Goal: Task Accomplishment & Management: Use online tool/utility

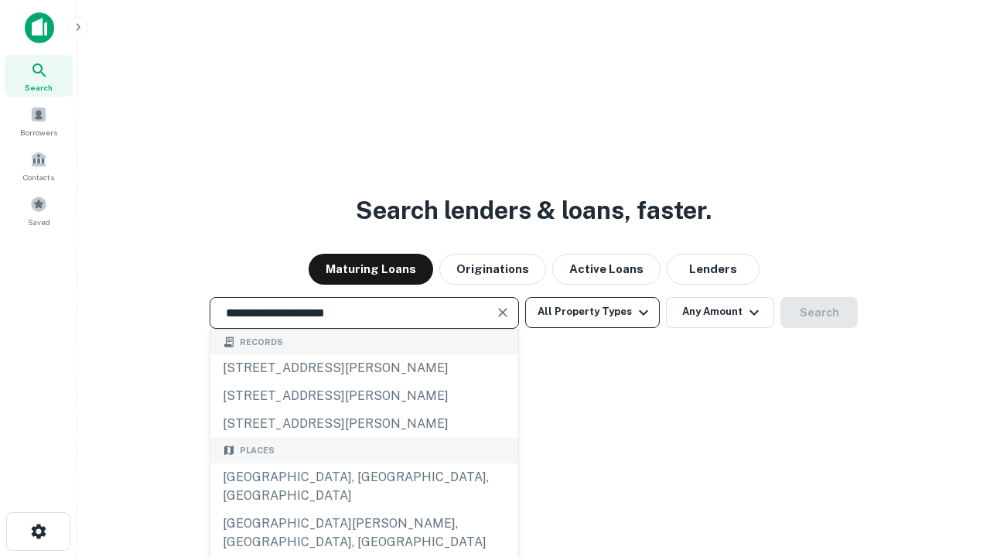
click at [363, 510] on div "[GEOGRAPHIC_DATA], [GEOGRAPHIC_DATA], [GEOGRAPHIC_DATA]" at bounding box center [364, 486] width 308 height 46
click at [592, 312] on button "All Property Types" at bounding box center [592, 312] width 135 height 31
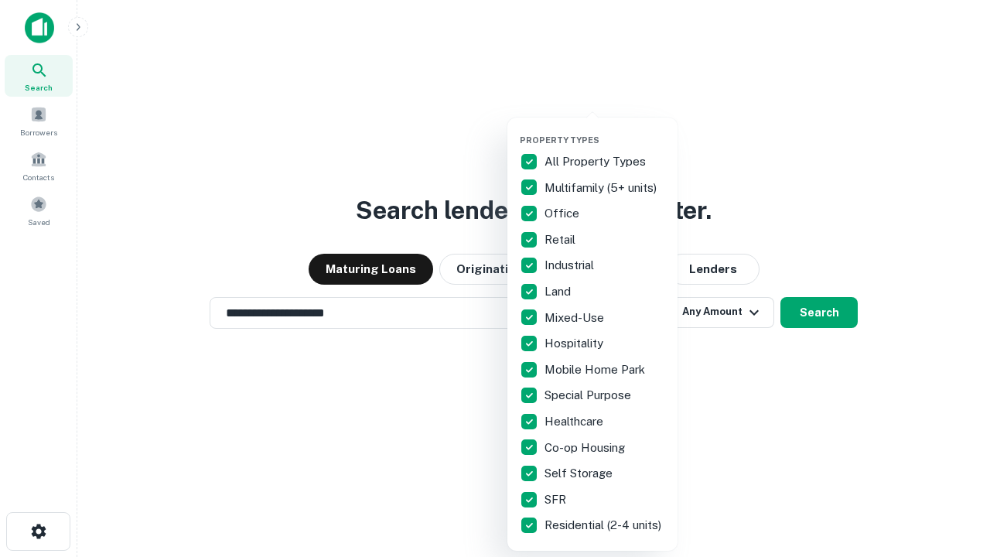
type input "**********"
click at [605, 130] on button "button" at bounding box center [605, 130] width 170 height 1
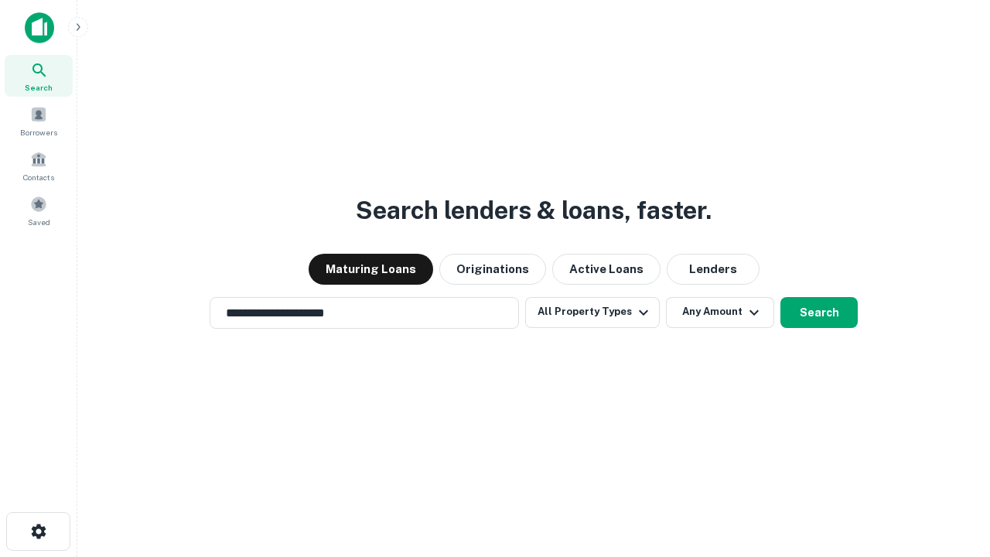
scroll to position [24, 0]
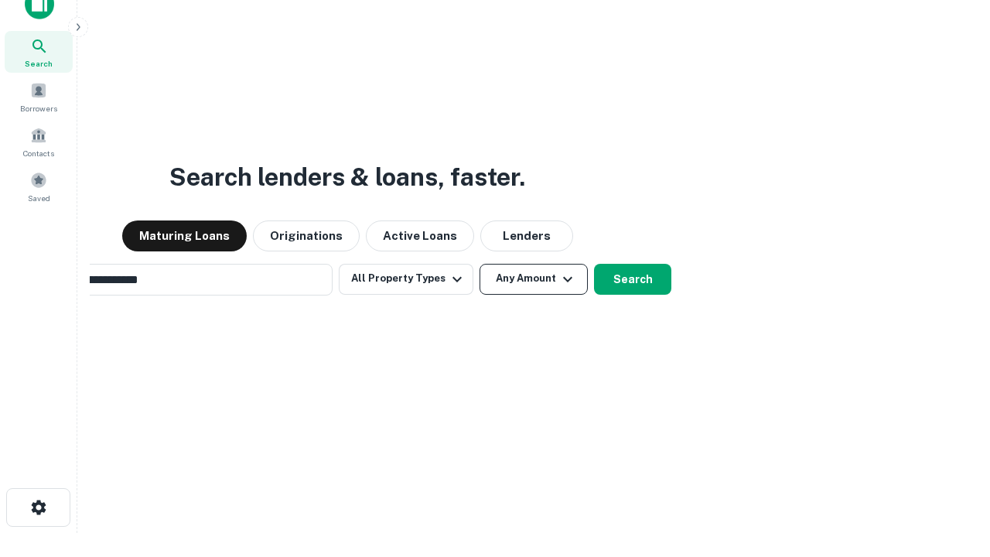
click at [479, 264] on button "Any Amount" at bounding box center [533, 279] width 108 height 31
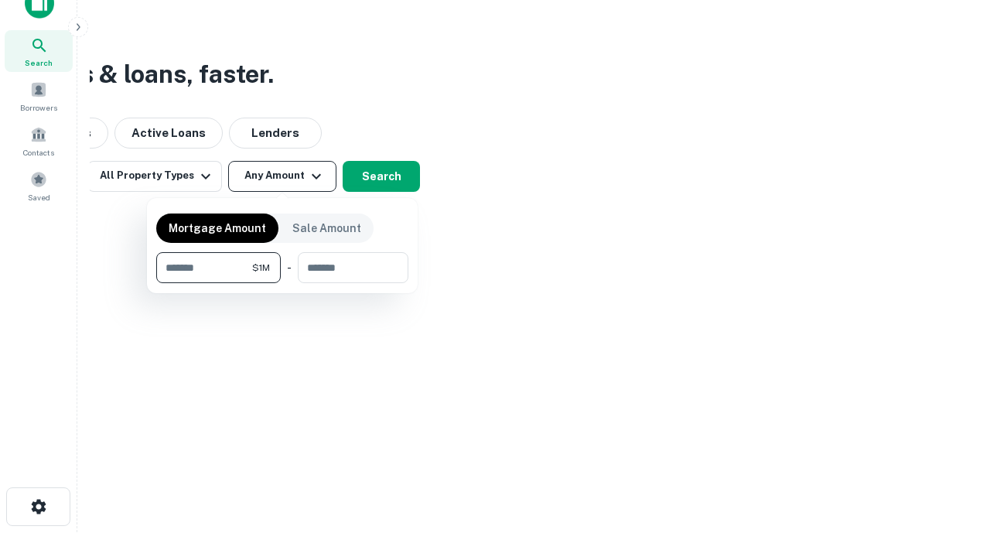
type input "*******"
click at [282, 283] on button "button" at bounding box center [282, 283] width 252 height 1
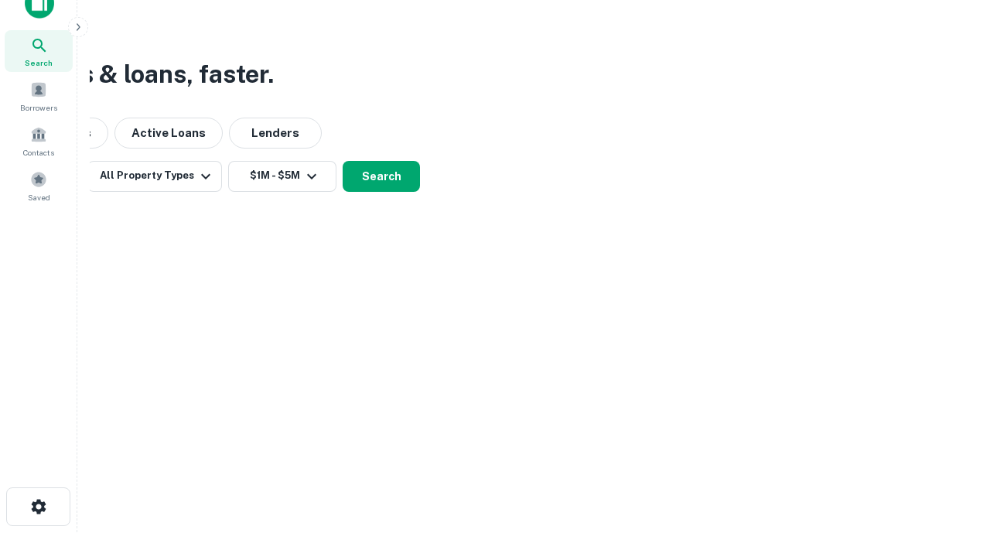
scroll to position [9, 285]
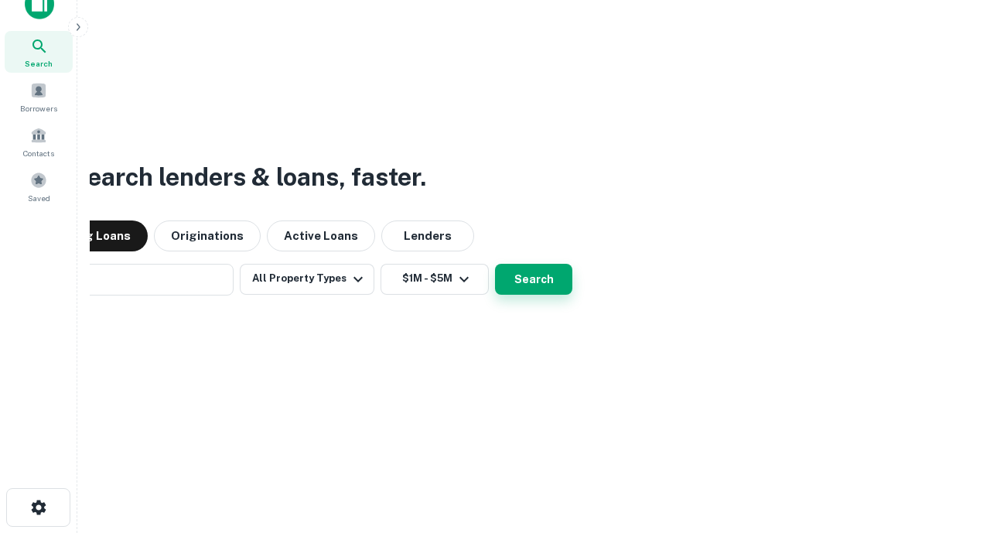
click at [495, 264] on button "Search" at bounding box center [533, 279] width 77 height 31
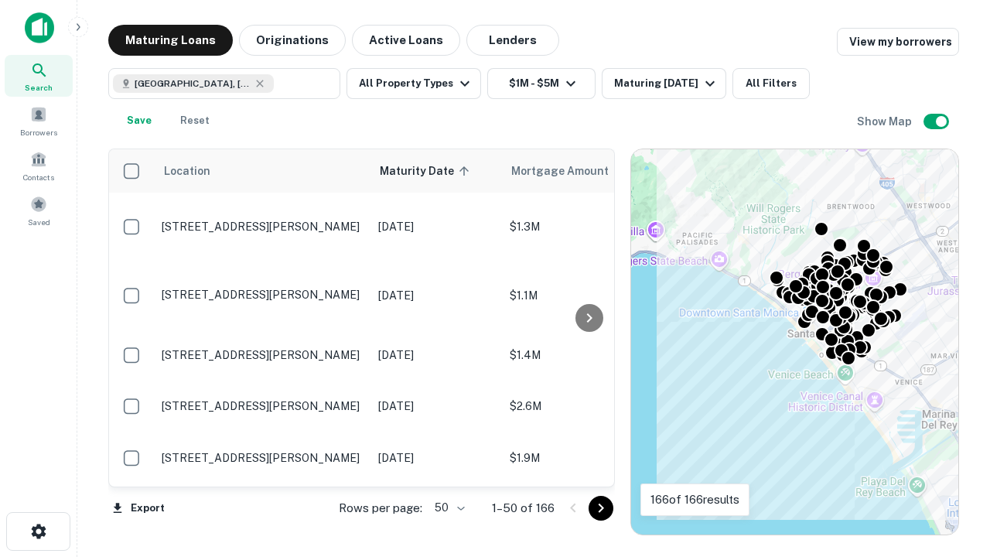
click at [447, 507] on body "Search Borrowers Contacts Saved Maturing Loans Originations Active Loans Lender…" at bounding box center [495, 278] width 990 height 557
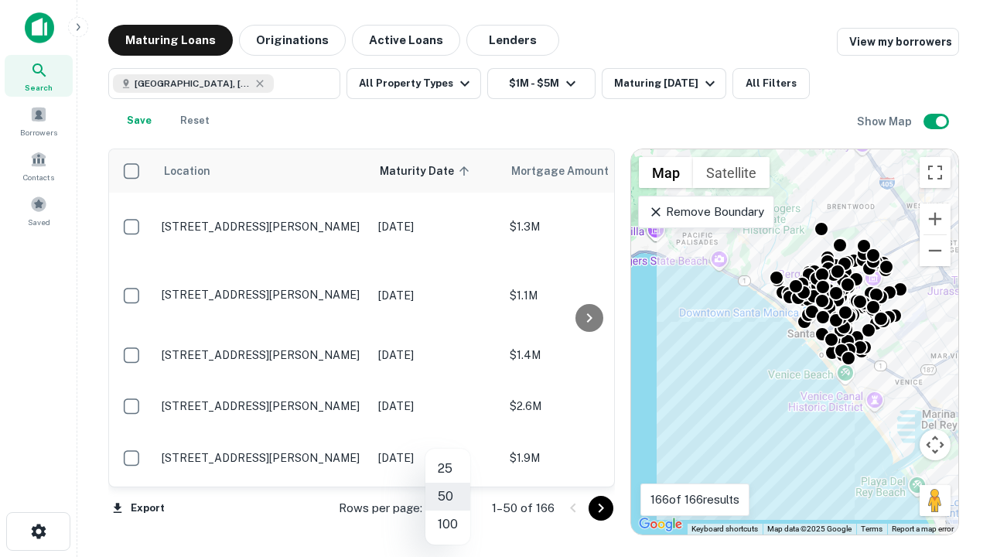
click at [448, 469] on li "25" at bounding box center [447, 469] width 45 height 28
